Goal: Use online tool/utility: Utilize a website feature to perform a specific function

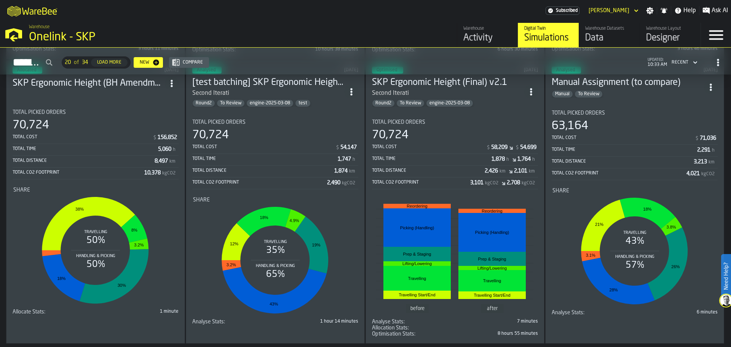
scroll to position [1134, 0]
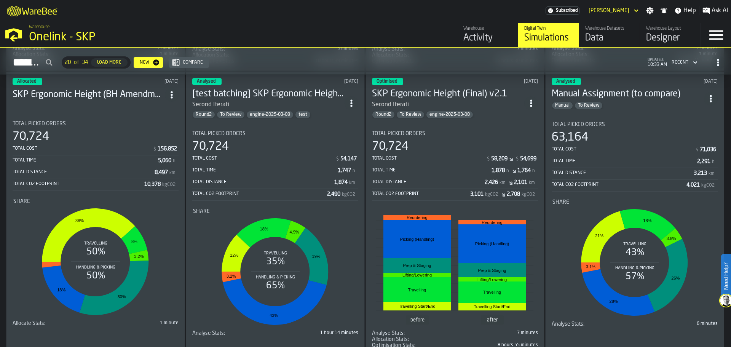
click at [405, 100] on h3 "SKP Ergonomic Height (Final) v2.1" at bounding box center [448, 94] width 152 height 12
